Goal: Information Seeking & Learning: Learn about a topic

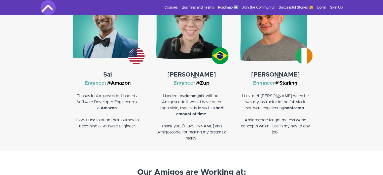
scroll to position [807, 0]
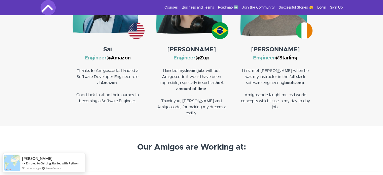
click at [221, 9] on link "Roadmap 🆕" at bounding box center [228, 7] width 20 height 5
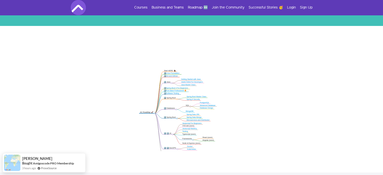
scroll to position [76, 0]
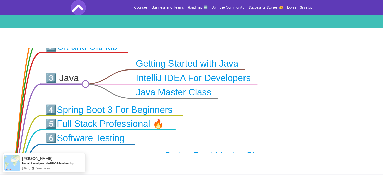
drag, startPoint x: 168, startPoint y: 95, endPoint x: 273, endPoint y: 138, distance: 113.5
click at [273, 138] on icon ".markmap{font:300 16px/20px sans-serif}.markmap-link{fill:none}.markmap-node>ci…" at bounding box center [191, 100] width 383 height 105
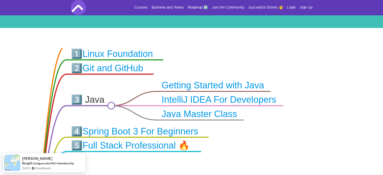
drag, startPoint x: 257, startPoint y: 124, endPoint x: 279, endPoint y: 157, distance: 40.1
click at [279, 160] on div ".markmap{font:300 16px/20px sans-serif}.markmap-link{fill:none}.markmap-node>ci…" at bounding box center [191, 101] width 383 height 147
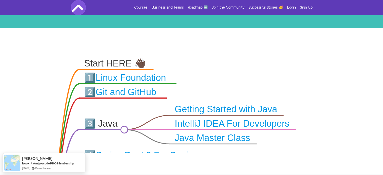
drag, startPoint x: 237, startPoint y: 73, endPoint x: 237, endPoint y: 83, distance: 10.6
click at [237, 83] on icon ".markmap{font:300 16px/20px sans-serif}.markmap-link{fill:none}.markmap-node>ci…" at bounding box center [191, 100] width 383 height 105
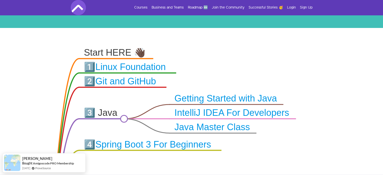
drag, startPoint x: 223, startPoint y: 87, endPoint x: 219, endPoint y: 66, distance: 22.0
click at [219, 54] on icon ".markmap{font:300 16px/20px sans-serif}.markmap-link{fill:none}.markmap-node>ci…" at bounding box center [191, 100] width 383 height 105
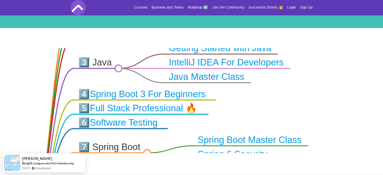
drag, startPoint x: 236, startPoint y: 133, endPoint x: 233, endPoint y: 81, distance: 52.0
click at [233, 81] on icon ".markmap{font:300 16px/20px sans-serif}.markmap-link{fill:none}.markmap-node>ci…" at bounding box center [191, 100] width 383 height 105
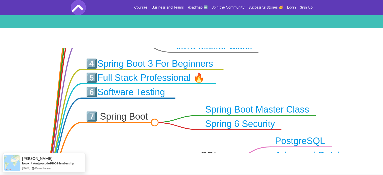
drag, startPoint x: 249, startPoint y: 100, endPoint x: 264, endPoint y: 70, distance: 33.5
click at [264, 70] on icon ".markmap{font:300 16px/20px sans-serif}.markmap-link{fill:none}.markmap-node>ci…" at bounding box center [191, 100] width 383 height 105
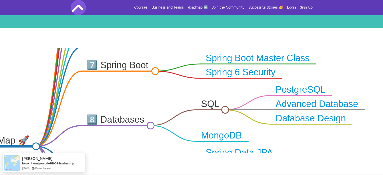
drag, startPoint x: 180, startPoint y: 113, endPoint x: 174, endPoint y: 78, distance: 35.7
click at [174, 78] on icon ".markmap{font:300 16px/20px sans-serif}.markmap-link{fill:none}.markmap-node>ci…" at bounding box center [191, 100] width 383 height 105
drag, startPoint x: 184, startPoint y: 108, endPoint x: 188, endPoint y: 109, distance: 3.9
click at [184, 94] on icon ".markmap{font:300 16px/20px sans-serif}.markmap-link{fill:none}.markmap-node>ci…" at bounding box center [191, 100] width 383 height 105
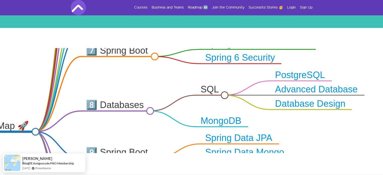
drag, startPoint x: 194, startPoint y: 116, endPoint x: 189, endPoint y: 101, distance: 16.1
click at [193, 105] on icon ".markmap{font:300 16px/20px sans-serif}.markmap-link{fill:none}.markmap-node>ci…" at bounding box center [191, 100] width 383 height 105
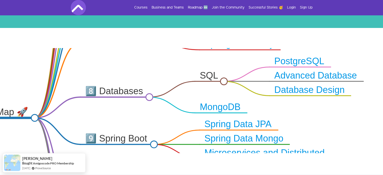
drag, startPoint x: 186, startPoint y: 118, endPoint x: 196, endPoint y: 111, distance: 12.8
click at [192, 111] on icon ".markmap{font:300 16px/20px sans-serif}.markmap-link{fill:none}.markmap-node>ci…" at bounding box center [191, 100] width 383 height 105
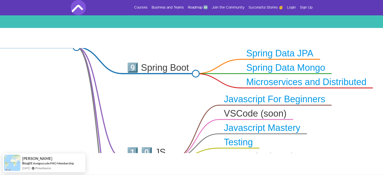
drag, startPoint x: 180, startPoint y: 123, endPoint x: 194, endPoint y: 90, distance: 35.8
click at [216, 61] on icon ".markmap{font:300 16px/20px sans-serif}.markmap-link{fill:none}.markmap-node>ci…" at bounding box center [191, 100] width 383 height 105
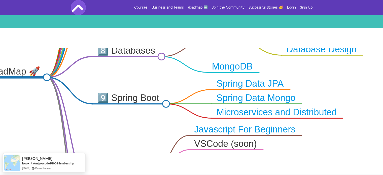
drag, startPoint x: 196, startPoint y: 93, endPoint x: 182, endPoint y: 62, distance: 33.4
click at [180, 29] on div ".markmap{font:300 16px/20px sans-serif}.markmap-link{fill:none}.markmap-node>ci…" at bounding box center [191, 101] width 383 height 147
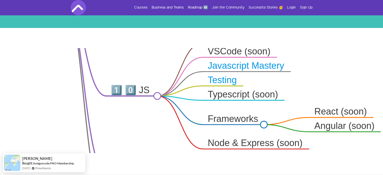
drag, startPoint x: 182, startPoint y: 80, endPoint x: 186, endPoint y: 39, distance: 40.8
click at [187, 43] on div ".markmap{font:300 16px/20px sans-serif}.markmap-link{fill:none}.markmap-node>ci…" at bounding box center [191, 101] width 383 height 147
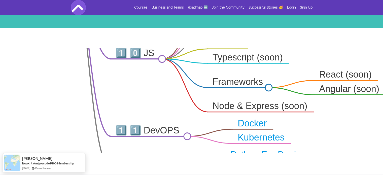
drag, startPoint x: 182, startPoint y: 114, endPoint x: 180, endPoint y: 63, distance: 51.2
click at [180, 63] on icon ".markmap{font:300 16px/20px sans-serif}.markmap-link{fill:none}.markmap-node>ci…" at bounding box center [191, 100] width 383 height 105
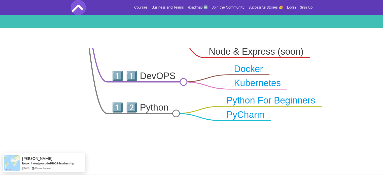
drag, startPoint x: 187, startPoint y: 112, endPoint x: 109, endPoint y: 187, distance: 108.2
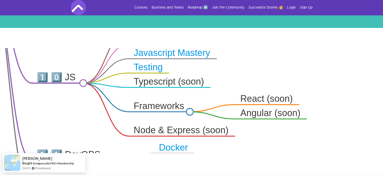
drag, startPoint x: 215, startPoint y: 86, endPoint x: 234, endPoint y: 155, distance: 72.0
click at [234, 155] on div ".markmap{font:300 16px/20px sans-serif}.markmap-link{fill:none}.markmap-node>ci…" at bounding box center [191, 101] width 383 height 147
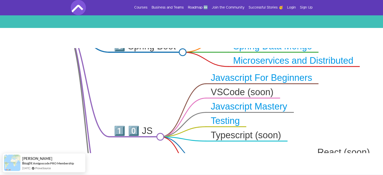
drag, startPoint x: 242, startPoint y: 124, endPoint x: 301, endPoint y: 108, distance: 60.6
click at [301, 108] on icon ".markmap{font:300 16px/20px sans-serif}.markmap-link{fill:none}.markmap-node>ci…" at bounding box center [191, 100] width 383 height 105
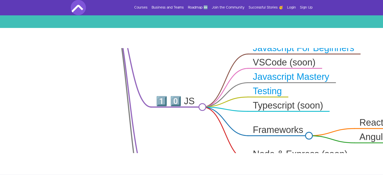
drag, startPoint x: 299, startPoint y: 112, endPoint x: 341, endPoint y: 82, distance: 51.5
click at [341, 82] on icon ".markmap{font:300 16px/20px sans-serif}.markmap-link{fill:none}.markmap-node>ci…" at bounding box center [191, 100] width 383 height 105
drag, startPoint x: 261, startPoint y: 135, endPoint x: 213, endPoint y: 105, distance: 56.2
click at [252, 73] on icon ".markmap{font:300 16px/20px sans-serif}.markmap-link{fill:none}.markmap-node>ci…" at bounding box center [191, 100] width 383 height 105
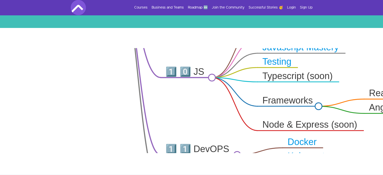
drag, startPoint x: 198, startPoint y: 135, endPoint x: 195, endPoint y: 53, distance: 81.5
click at [197, 52] on icon ".markmap{font:300 16px/20px sans-serif}.markmap-link{fill:none}.markmap-node>ci…" at bounding box center [191, 100] width 383 height 105
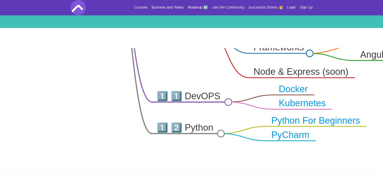
drag, startPoint x: 113, startPoint y: 126, endPoint x: 118, endPoint y: 81, distance: 44.6
click at [118, 81] on icon ".markmap{font:300 16px/20px sans-serif}.markmap-link{fill:none}.markmap-node>ci…" at bounding box center [191, 100] width 383 height 105
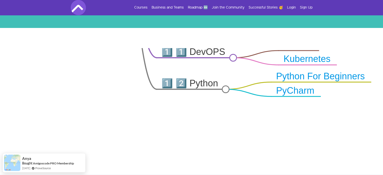
click at [119, 88] on icon ".markmap{font:300 16px/20px sans-serif}.markmap-link{fill:none}.markmap-node>ci…" at bounding box center [191, 100] width 383 height 105
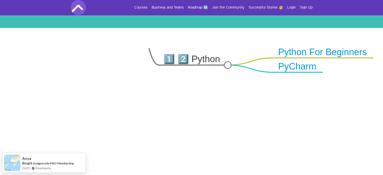
drag, startPoint x: 199, startPoint y: 127, endPoint x: 185, endPoint y: 94, distance: 36.1
click at [188, 96] on icon ".markmap{font:300 16px/20px sans-serif}.markmap-link{fill:none}.markmap-node>ci…" at bounding box center [191, 100] width 383 height 105
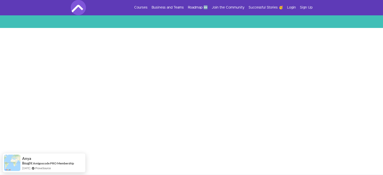
drag, startPoint x: 184, startPoint y: 138, endPoint x: 180, endPoint y: 67, distance: 71.5
click at [184, 85] on icon ".markmap{font:300 16px/20px sans-serif}.markmap-link{fill:none}.markmap-node>ci…" at bounding box center [191, 100] width 383 height 105
click at [197, 7] on link "Roadmap 🆕" at bounding box center [198, 7] width 20 height 5
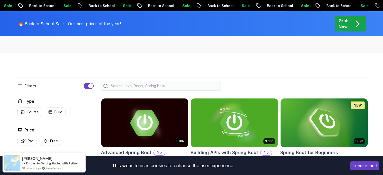
scroll to position [176, 0]
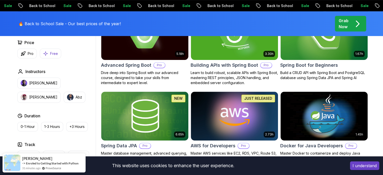
click at [48, 55] on button "Free" at bounding box center [50, 54] width 21 height 10
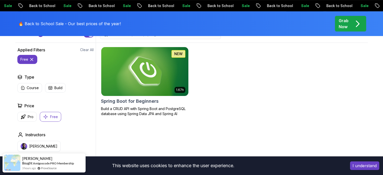
click at [148, 81] on img at bounding box center [145, 71] width 92 height 51
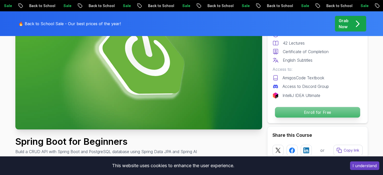
click at [321, 108] on p "Enroll for Free" at bounding box center [317, 112] width 85 height 11
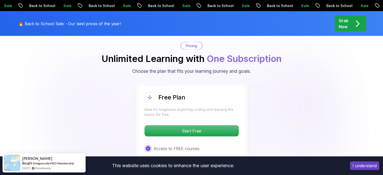
scroll to position [1024, 0]
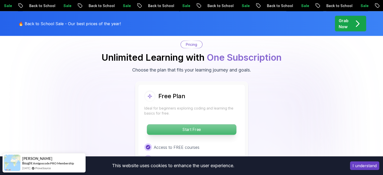
click at [194, 125] on p "Start Free" at bounding box center [191, 130] width 89 height 11
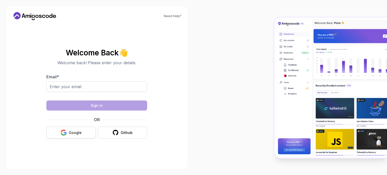
click at [70, 131] on div "Google" at bounding box center [75, 132] width 13 height 5
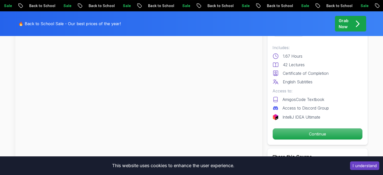
scroll to position [101, 0]
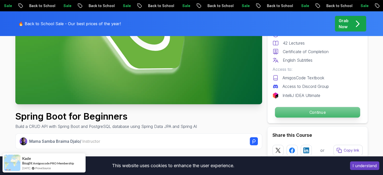
click at [286, 111] on p "Continue" at bounding box center [317, 112] width 85 height 11
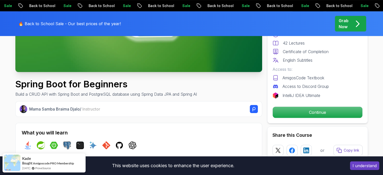
scroll to position [50, 0]
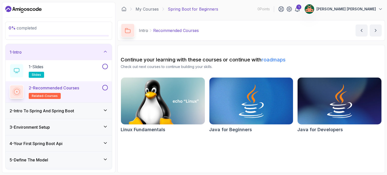
click at [234, 159] on section "Continue your learning with these courses or continue with roadmaps Check out n…" at bounding box center [251, 109] width 268 height 128
click at [86, 114] on div "2 - Intro To Spring And Spring Boot" at bounding box center [59, 111] width 106 height 16
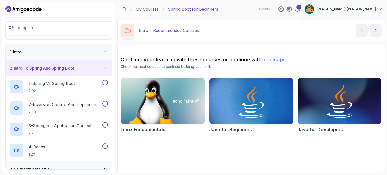
click at [88, 71] on div "2 - Intro To Spring And Spring Boot" at bounding box center [59, 68] width 106 height 16
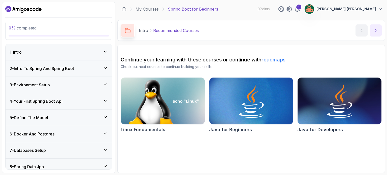
click at [374, 30] on icon "next content" at bounding box center [375, 30] width 5 height 5
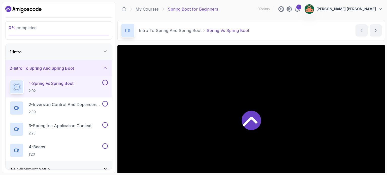
click at [72, 53] on div "1 - Intro" at bounding box center [59, 52] width 98 height 6
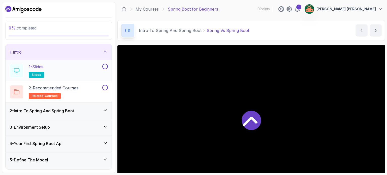
click at [104, 67] on button at bounding box center [105, 67] width 6 height 6
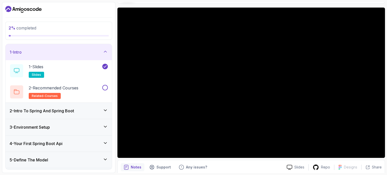
scroll to position [50, 0]
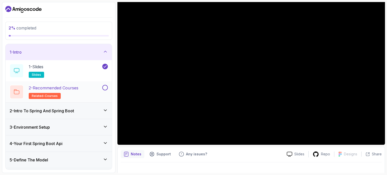
click at [105, 86] on button at bounding box center [105, 88] width 6 height 6
click at [103, 105] on div "2 - Intro To Spring And Spring Boot" at bounding box center [59, 111] width 106 height 16
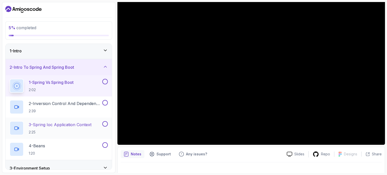
scroll to position [0, 0]
click at [86, 51] on div "1 - Intro" at bounding box center [59, 52] width 98 height 6
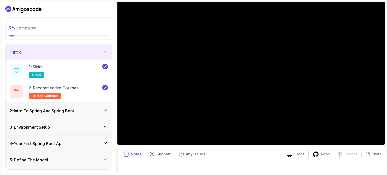
click at [87, 51] on div "1 - Intro" at bounding box center [59, 52] width 98 height 6
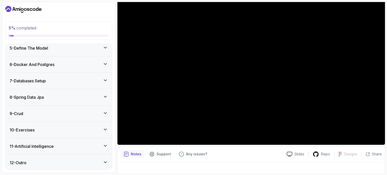
scroll to position [70, 0]
click at [93, 145] on div "11 - Artificial Intelligence" at bounding box center [59, 146] width 98 height 6
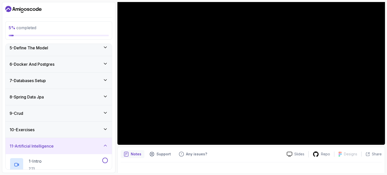
click at [92, 143] on div "11 - Artificial Intelligence" at bounding box center [59, 146] width 98 height 6
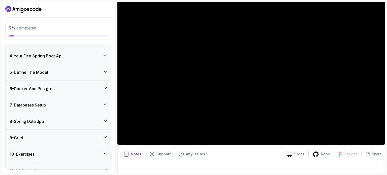
scroll to position [0, 0]
